Goal: Transaction & Acquisition: Purchase product/service

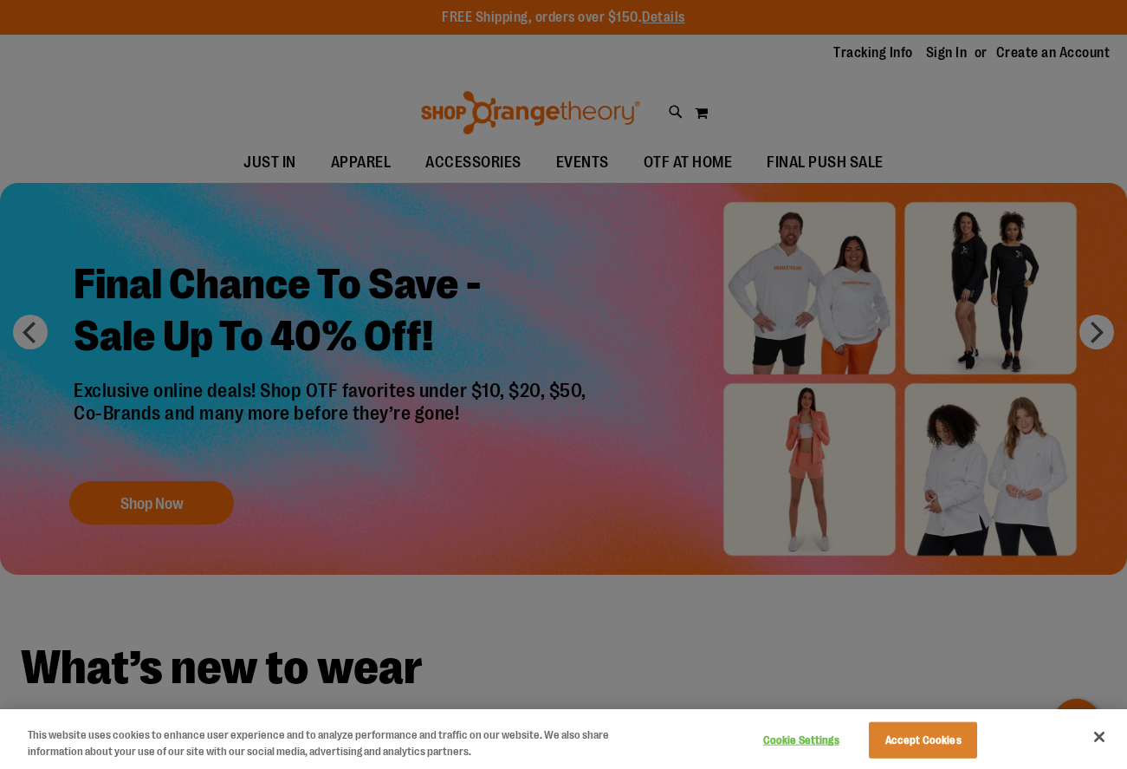
click at [539, 287] on div at bounding box center [563, 384] width 1127 height 769
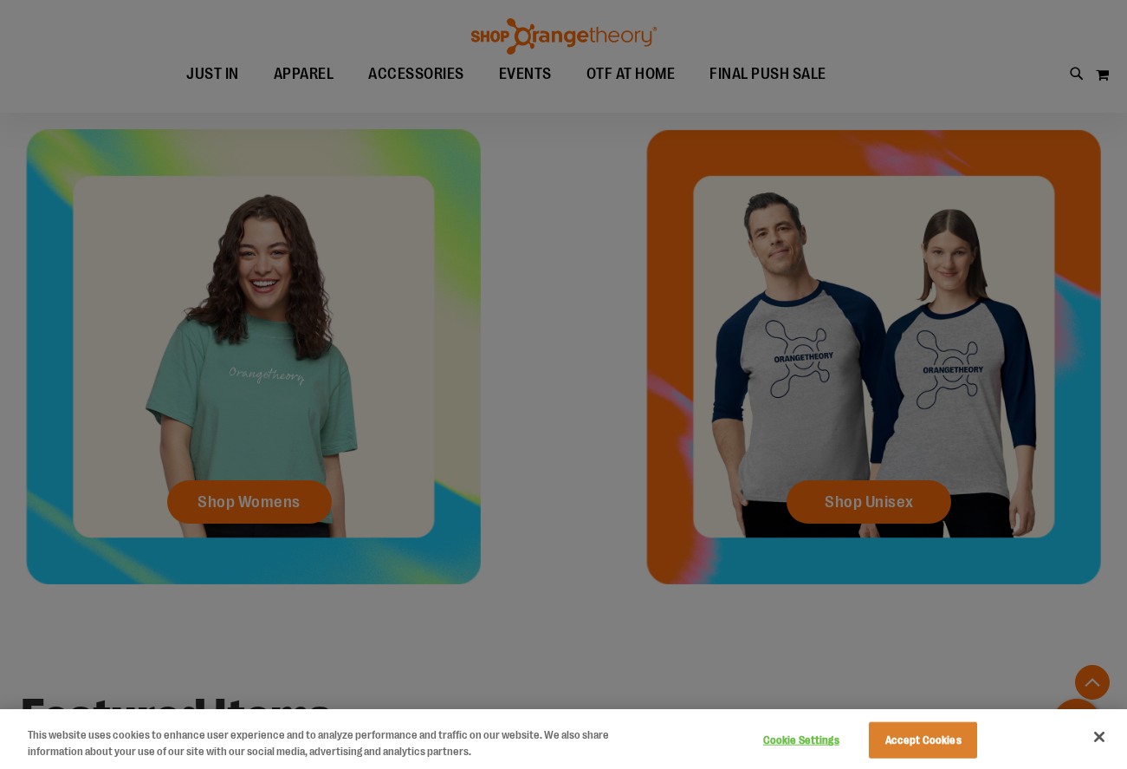
scroll to position [680, 0]
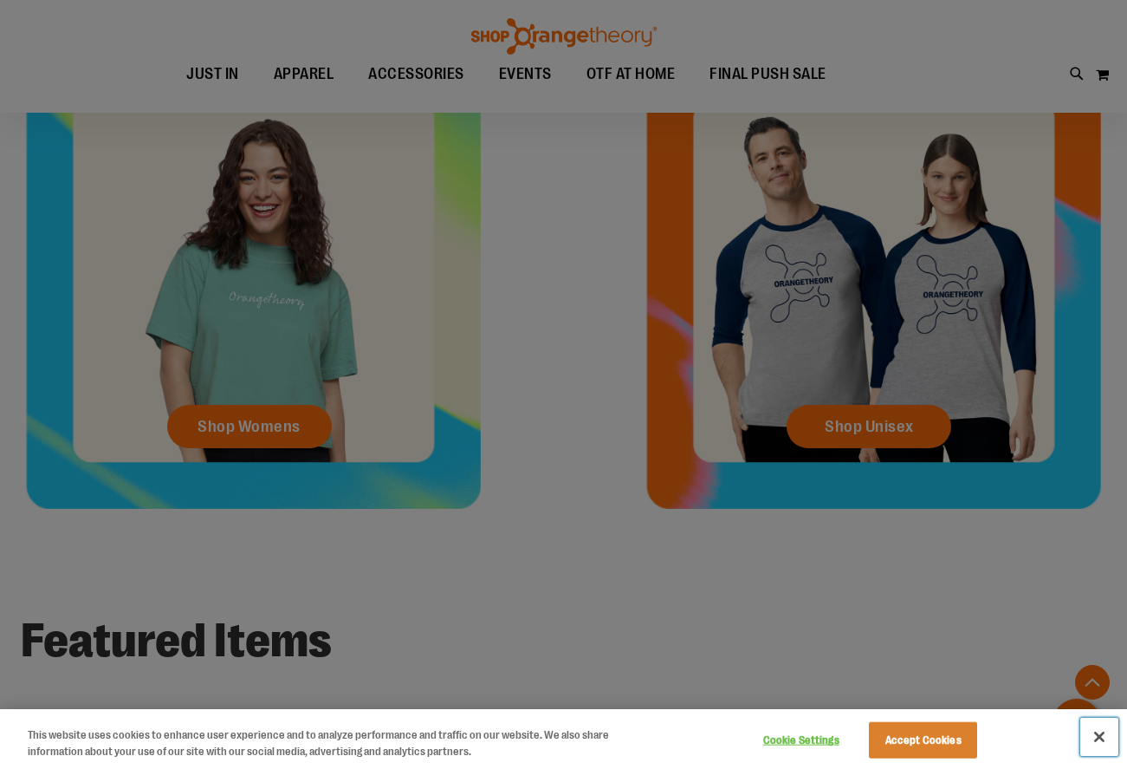
click at [1101, 736] on button "Close" at bounding box center [1100, 737] width 38 height 38
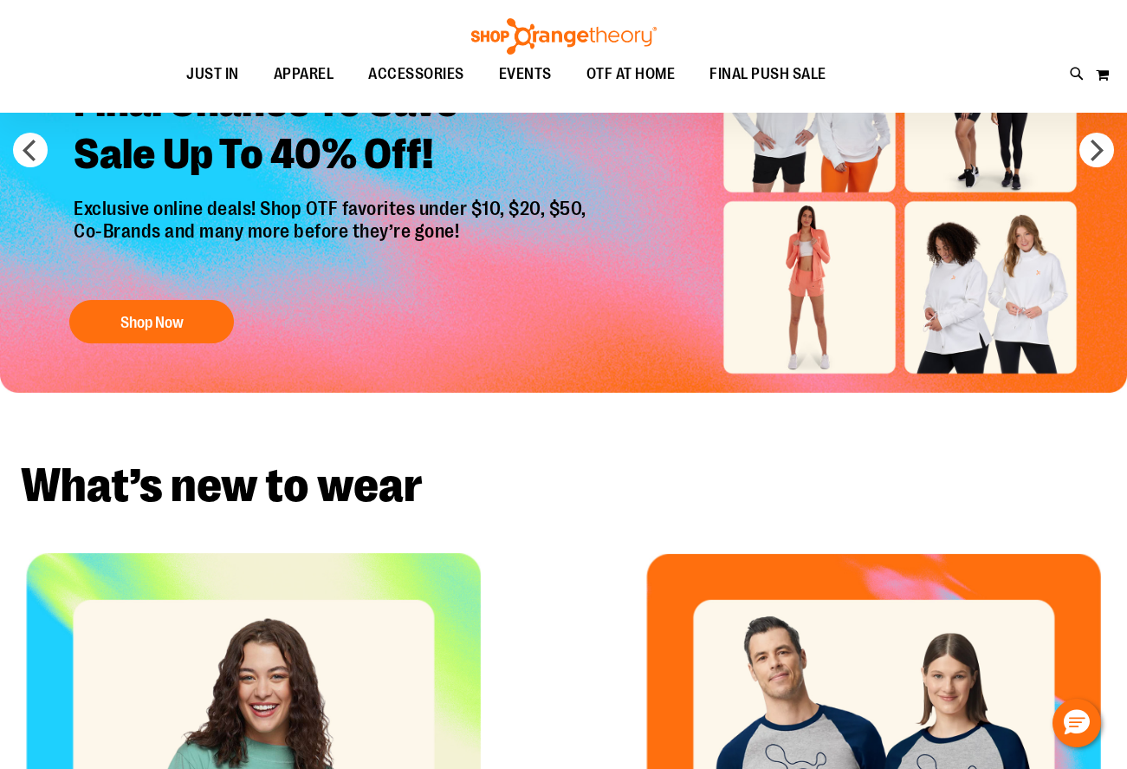
scroll to position [0, 0]
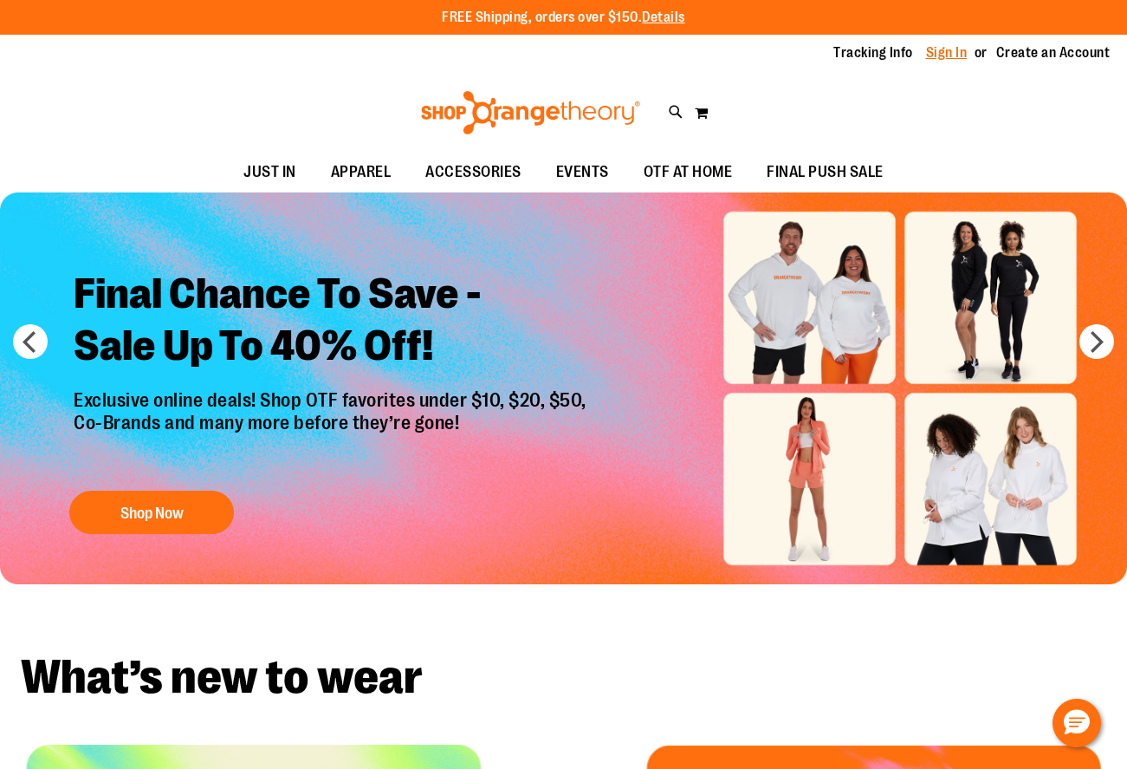
click at [950, 59] on link "Sign In" at bounding box center [947, 52] width 42 height 19
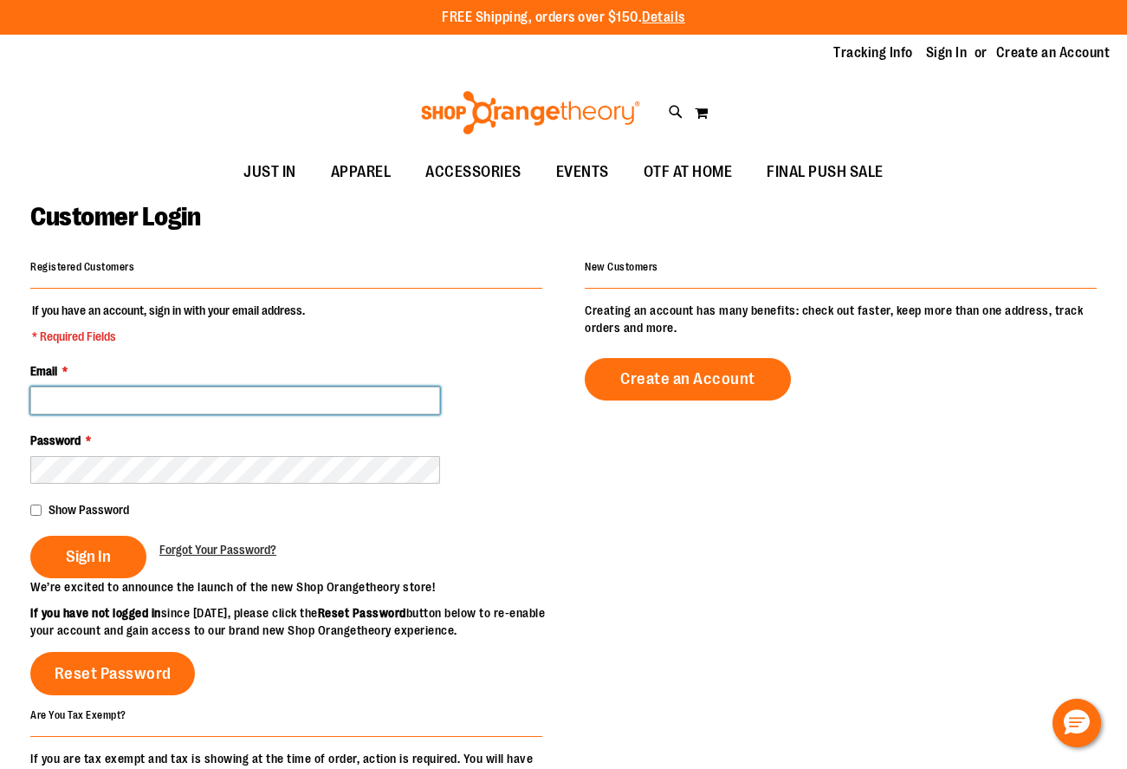
click at [198, 400] on input "Email *" at bounding box center [235, 401] width 410 height 28
type input "**********"
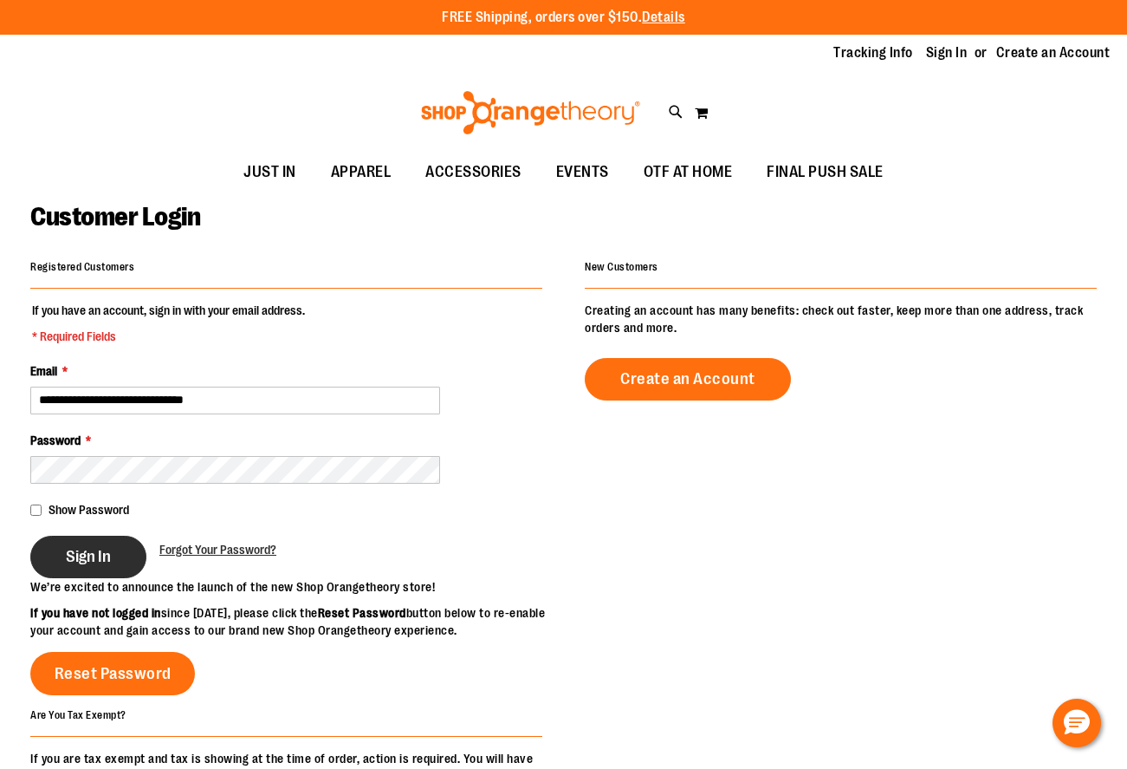
click at [99, 547] on span "Sign In" at bounding box center [88, 556] width 45 height 19
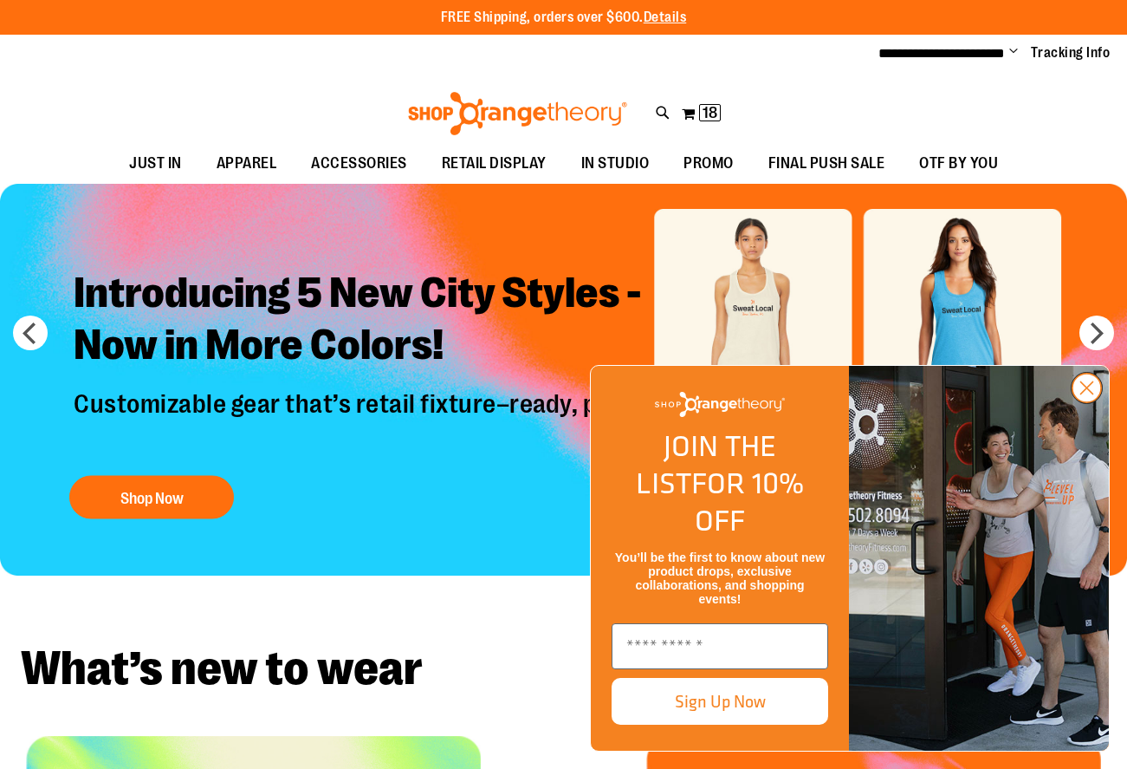
click at [1088, 402] on circle "Close dialog" at bounding box center [1087, 388] width 29 height 29
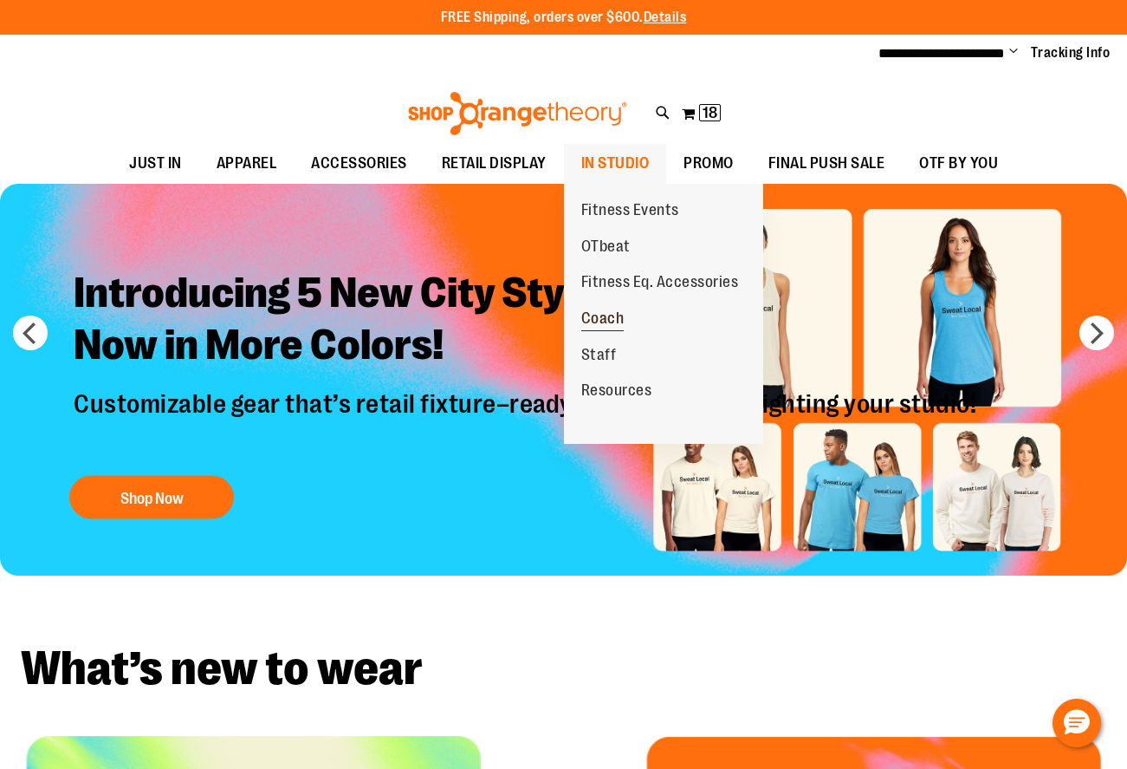
click at [607, 318] on span "Coach" at bounding box center [602, 320] width 43 height 22
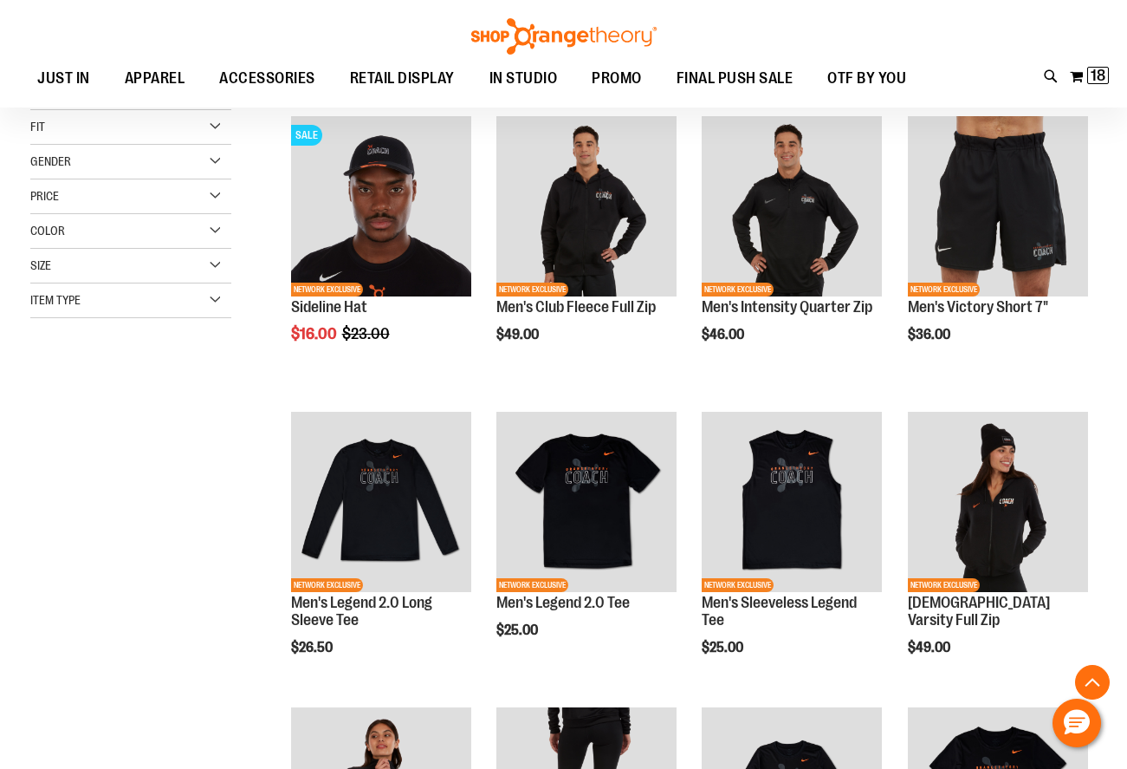
scroll to position [333, 0]
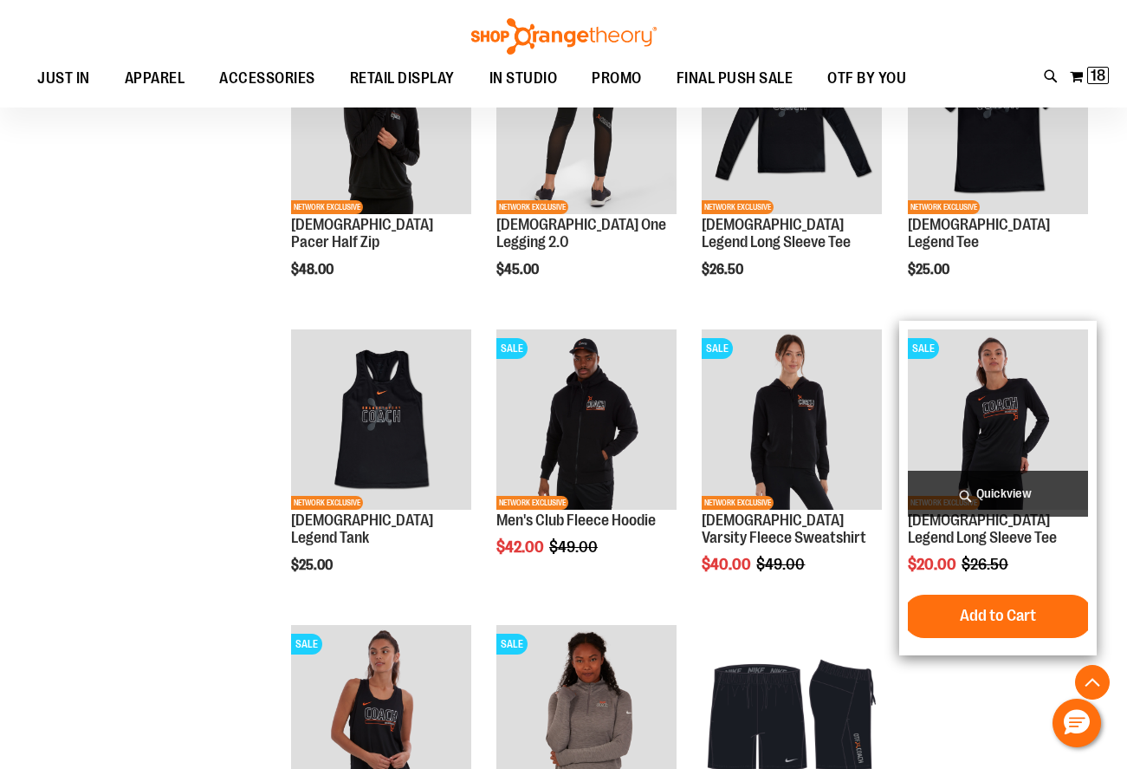
scroll to position [922, 0]
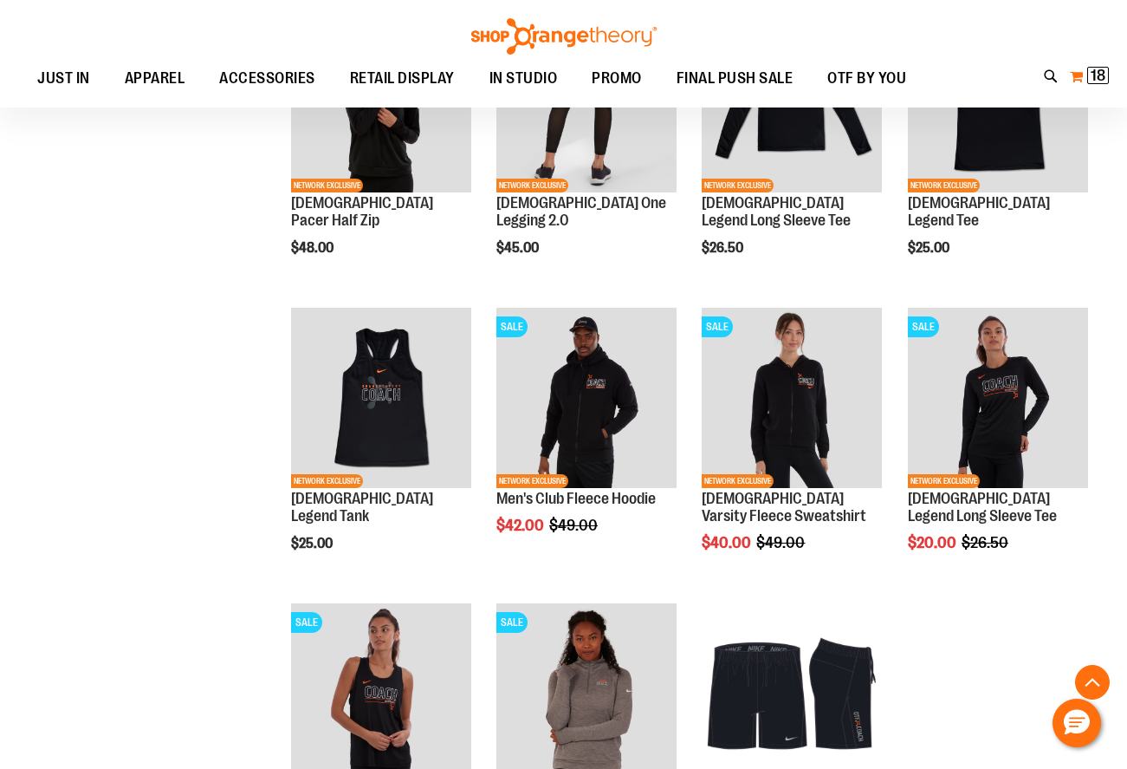
click at [1104, 74] on span "18" at bounding box center [1098, 75] width 15 height 17
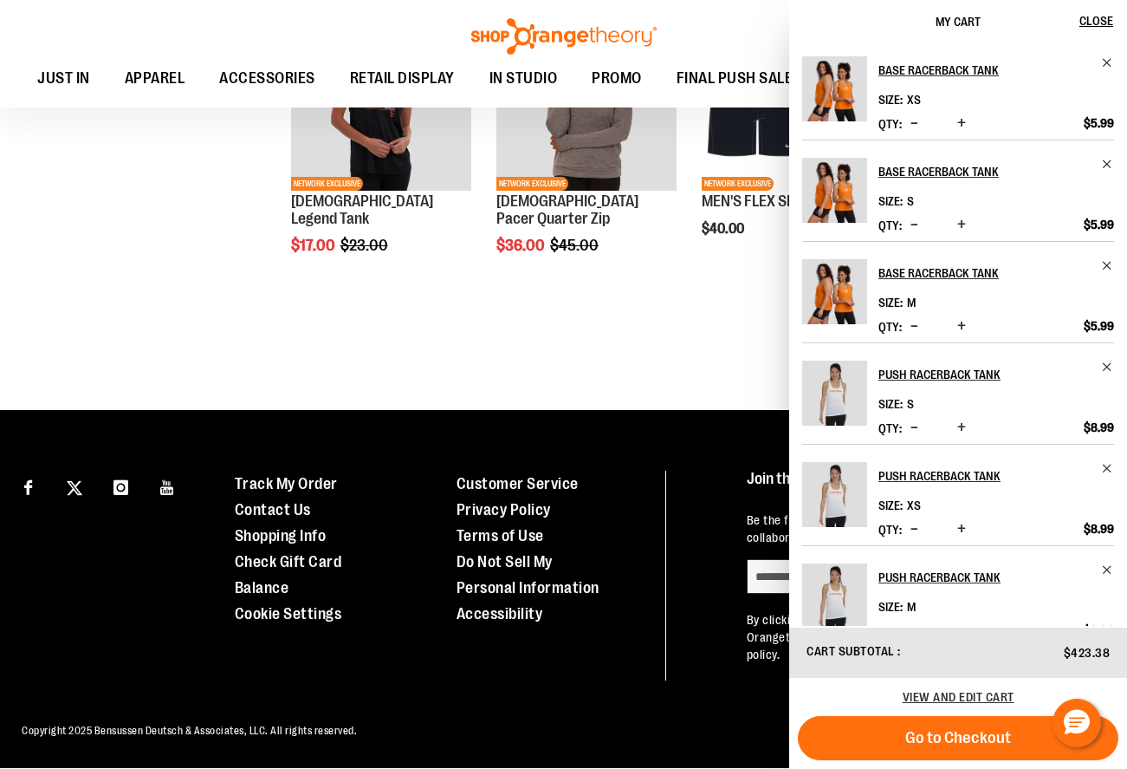
scroll to position [438, 0]
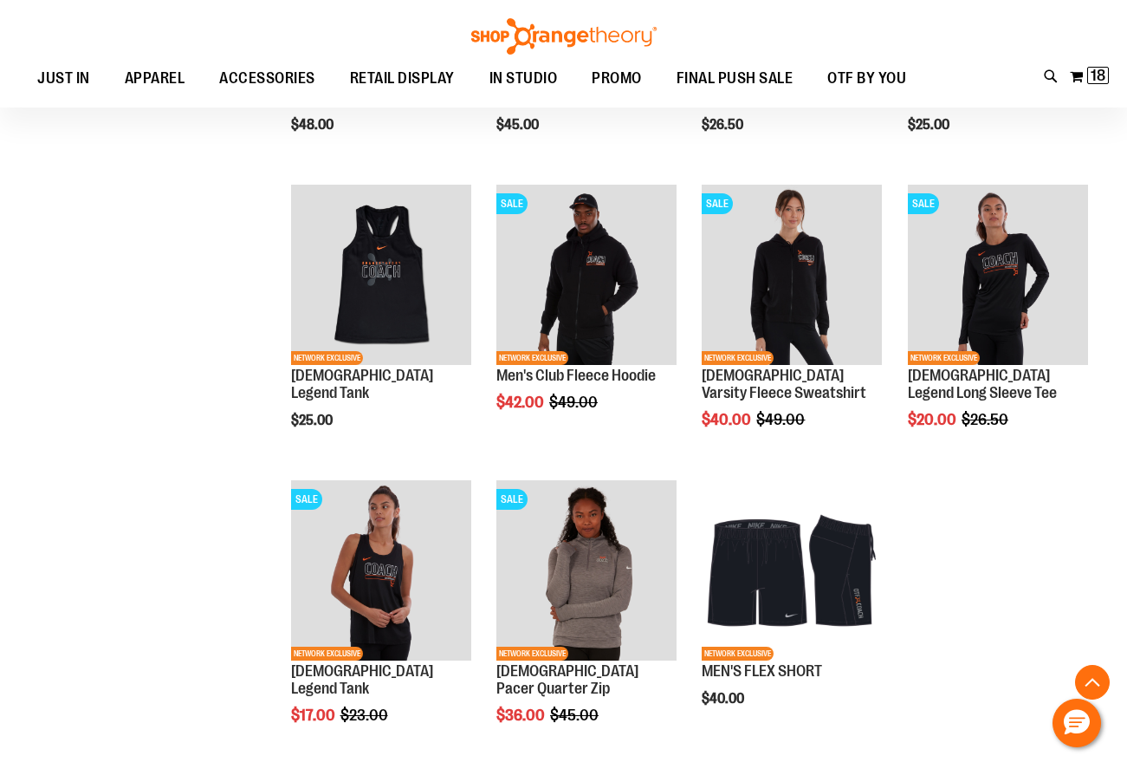
scroll to position [1044, 0]
